Goal: Navigation & Orientation: Find specific page/section

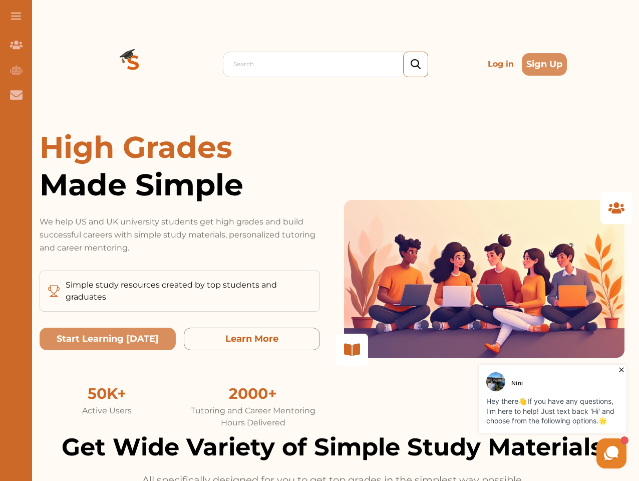
click at [320, 240] on p "We help US and UK university students get high grades and build successful care…" at bounding box center [180, 234] width 281 height 39
click at [16, 16] on span at bounding box center [16, 16] width 10 height 1
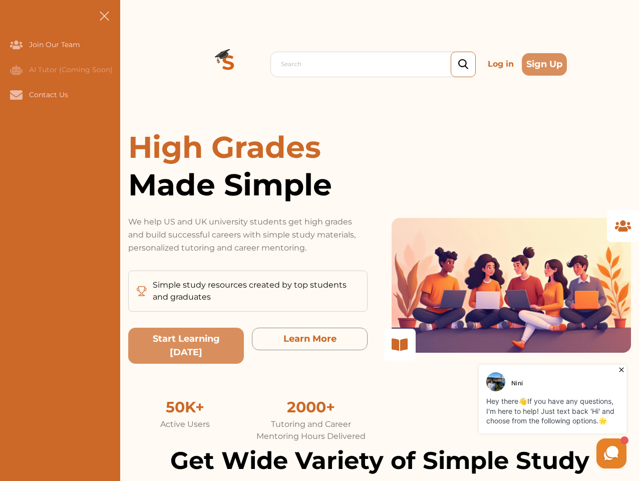
click at [16, 45] on icon "Join Our Team" at bounding box center [16, 45] width 13 height 9
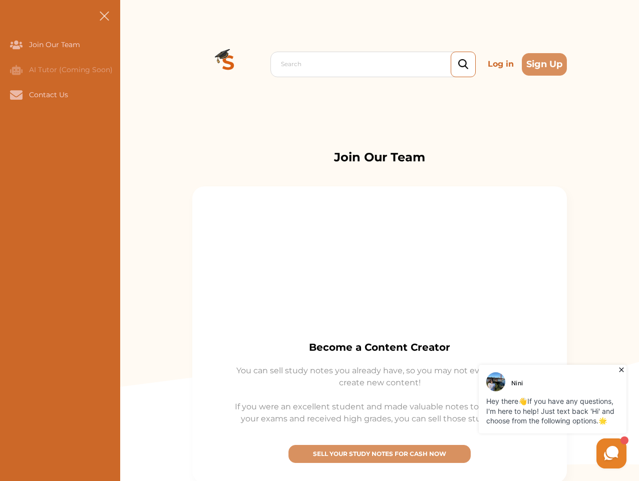
click at [16, 70] on icon "AI Tutor (Coming Soon)" at bounding box center [16, 70] width 13 height 10
click at [16, 95] on icon "Contact Us" at bounding box center [16, 94] width 13 height 9
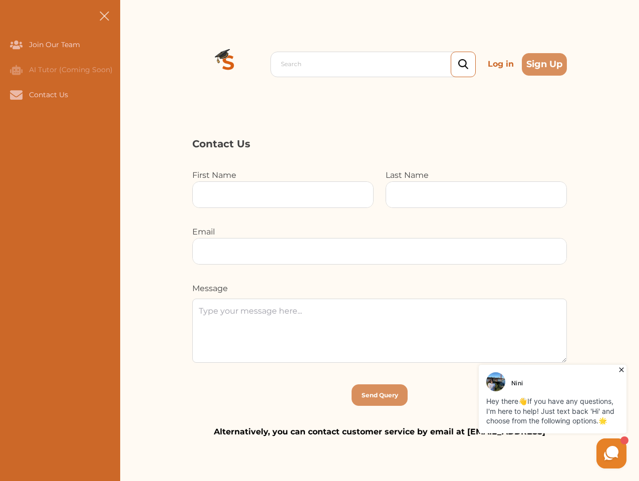
click at [133, 64] on div "Search Log in Sign Up Search Log in Sign Up" at bounding box center [379, 64] width 519 height 128
click at [501, 64] on p "Log in" at bounding box center [501, 64] width 34 height 20
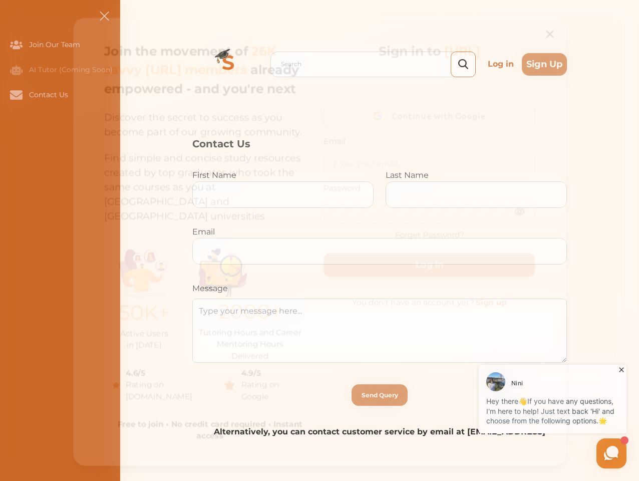
click at [545, 64] on div "Join the movement of 26K savvy [URL] members already empowered - and you're nex…" at bounding box center [319, 242] width 511 height 464
click at [108, 339] on div "50K+ Active Users in [DATE] 2000+ Tutoring Hours and Career Mentoring Hours Del…" at bounding box center [205, 298] width 219 height 113
